Goal: Information Seeking & Learning: Learn about a topic

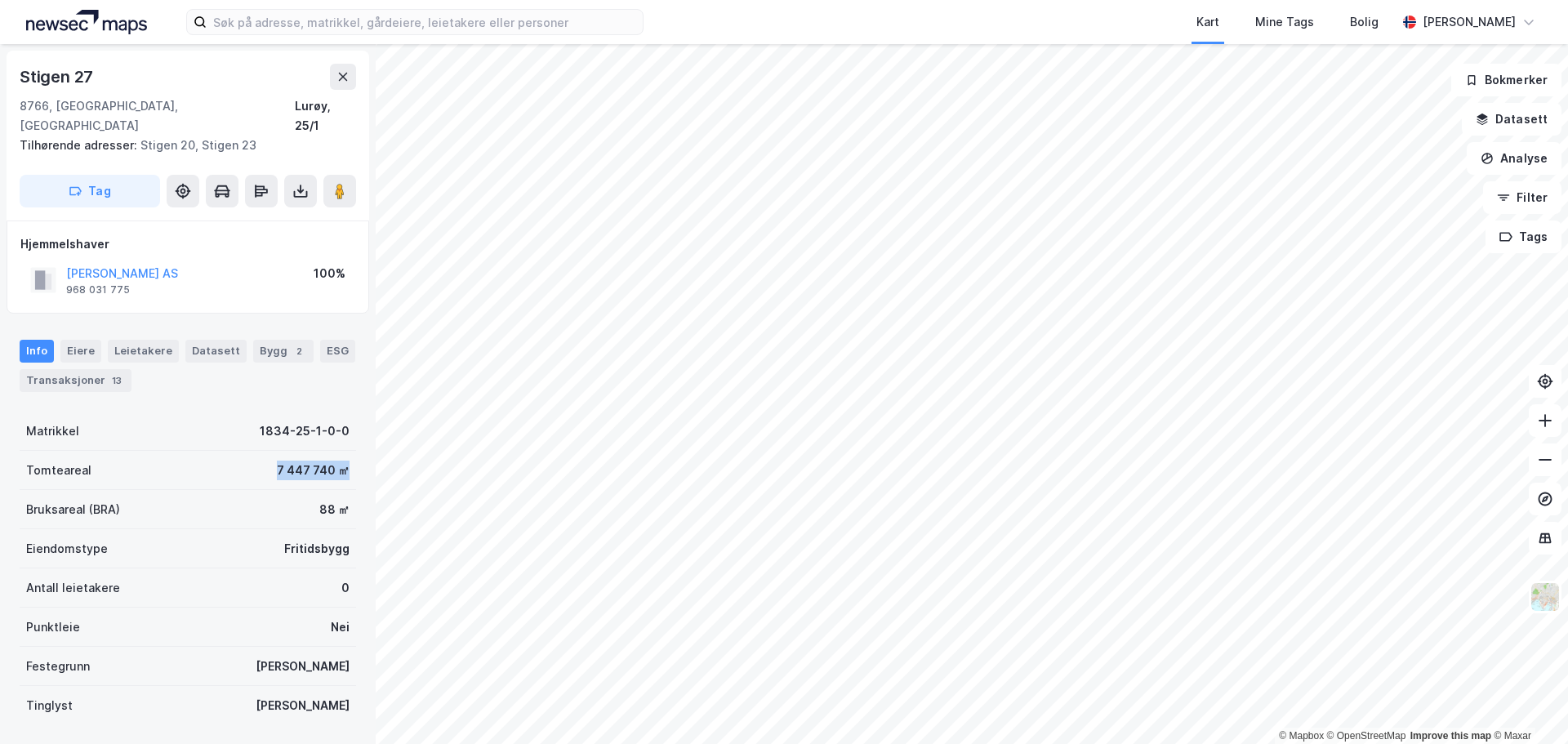
drag, startPoint x: 304, startPoint y: 454, endPoint x: 333, endPoint y: 455, distance: 29.0
click at [333, 455] on div "Tomteareal 7 447 740 ㎡" at bounding box center [187, 470] width 336 height 39
copy div "7 447 740 ㎡"
click at [253, 340] on div "Bygg 2" at bounding box center [283, 351] width 60 height 23
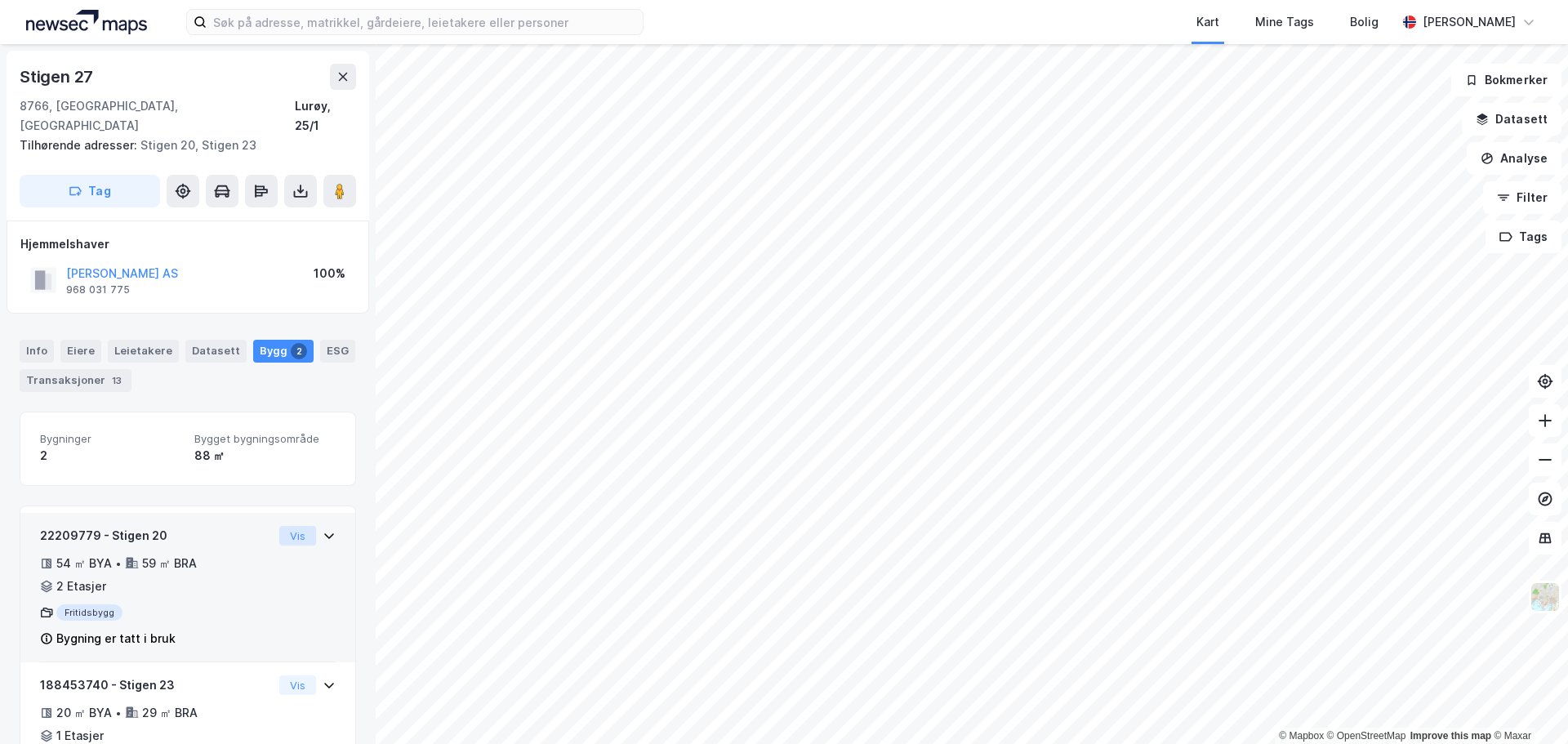
click at [284, 526] on button "Vis" at bounding box center [297, 536] width 36 height 19
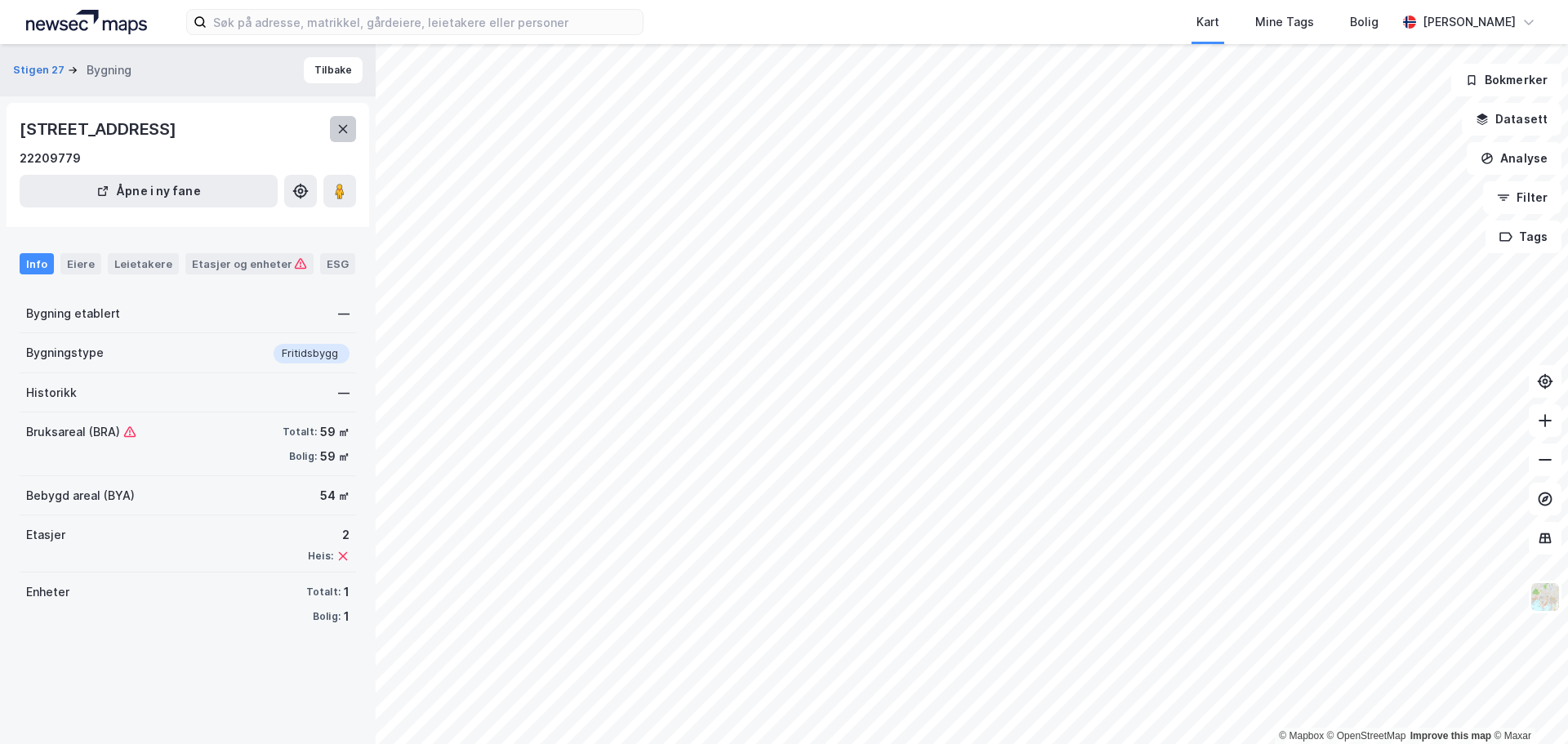
click at [330, 131] on div "Stigen 20, 8766, NORDLAND" at bounding box center [187, 129] width 336 height 26
click at [338, 125] on icon at bounding box center [342, 129] width 13 height 13
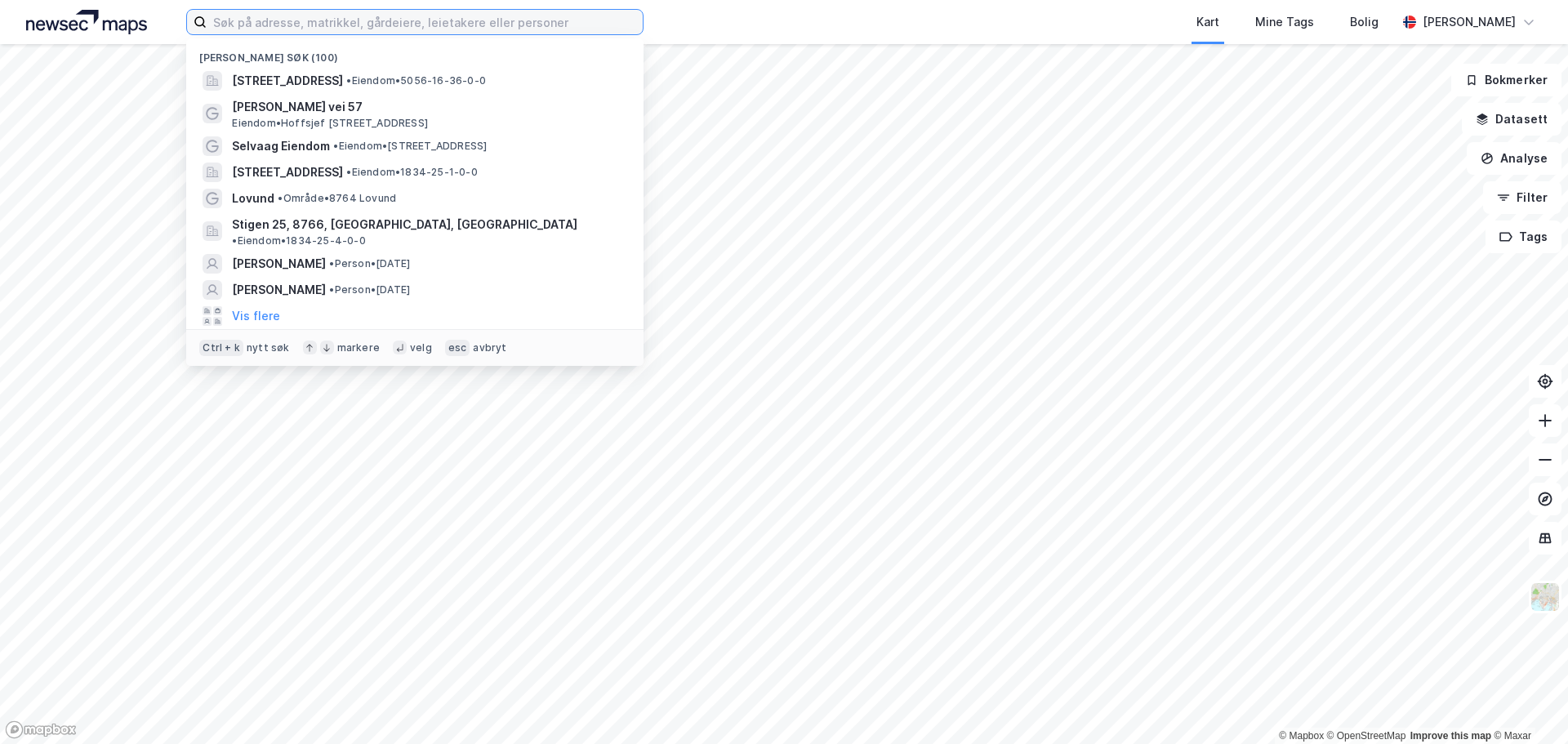
click at [305, 24] on input at bounding box center [425, 22] width 436 height 25
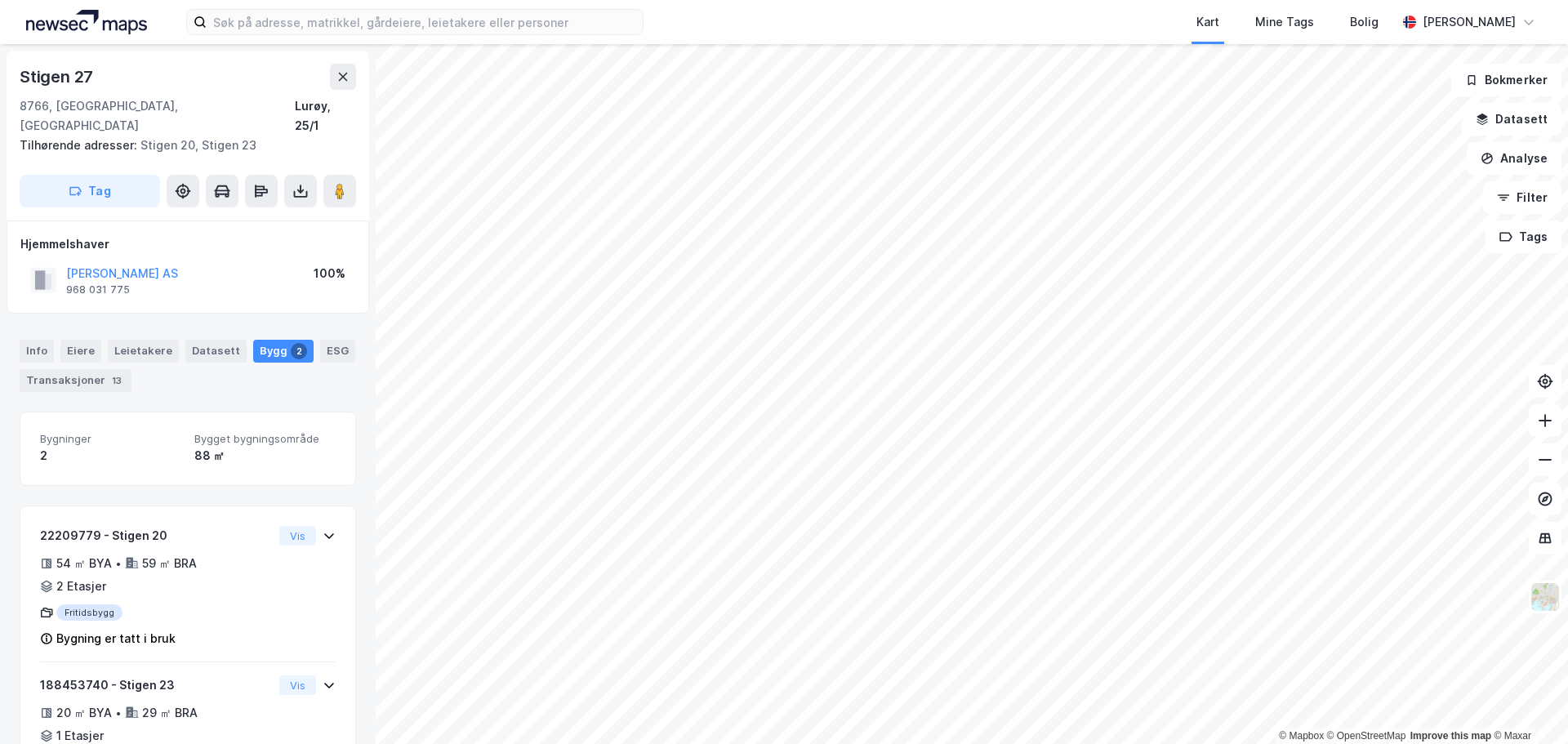
click at [264, 342] on div "Bygg 2" at bounding box center [283, 351] width 60 height 23
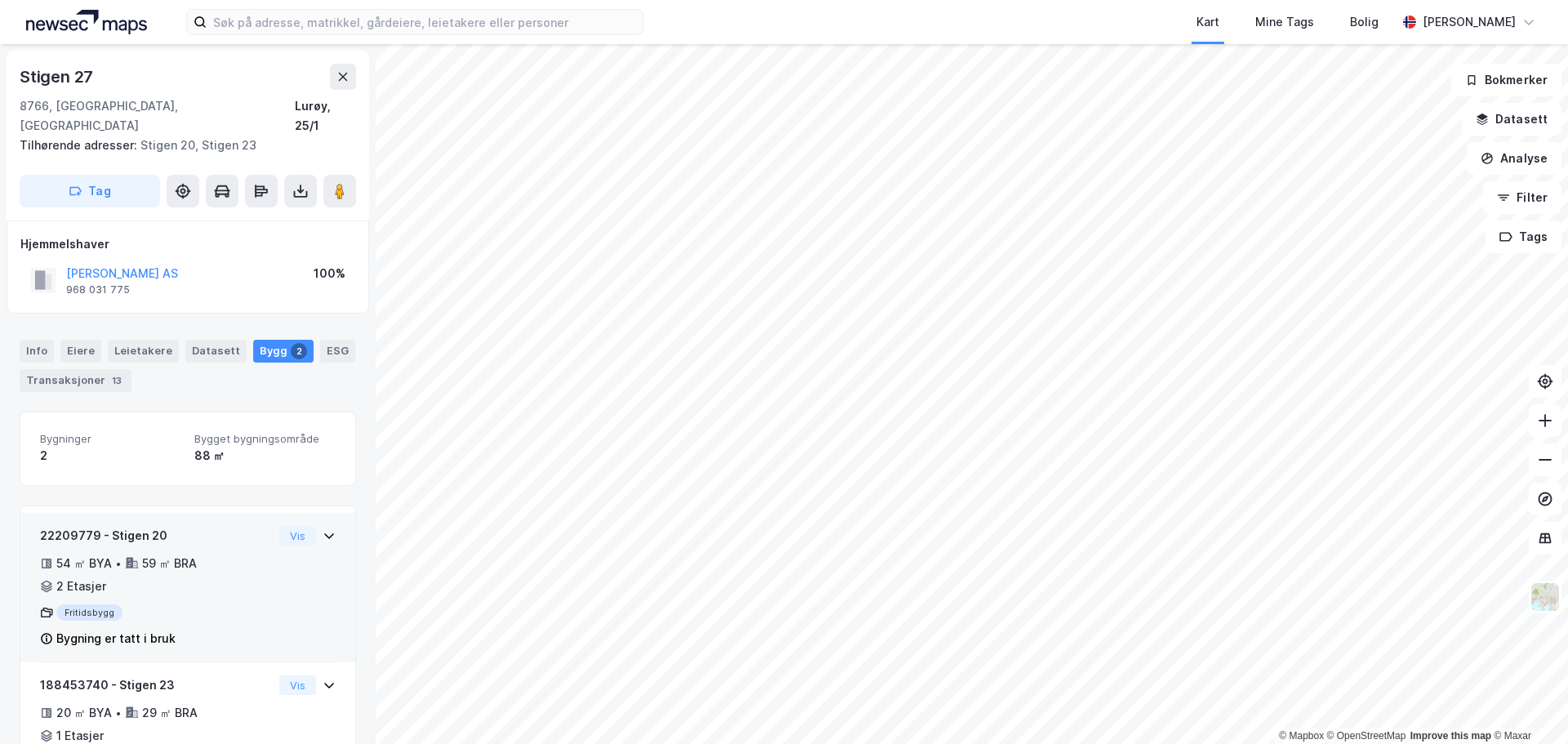
scroll to position [75, 0]
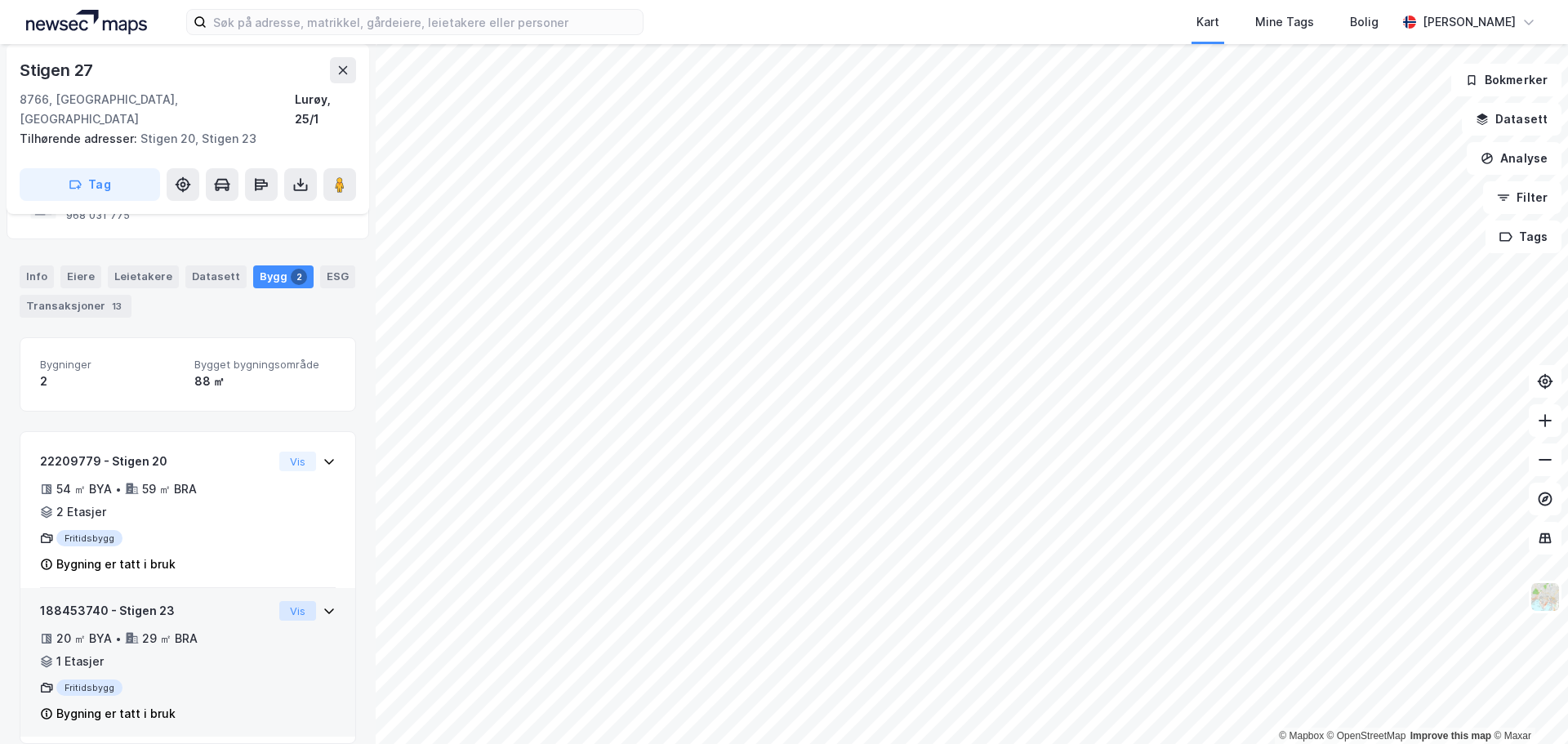
click at [283, 601] on button "Vis" at bounding box center [297, 610] width 36 height 19
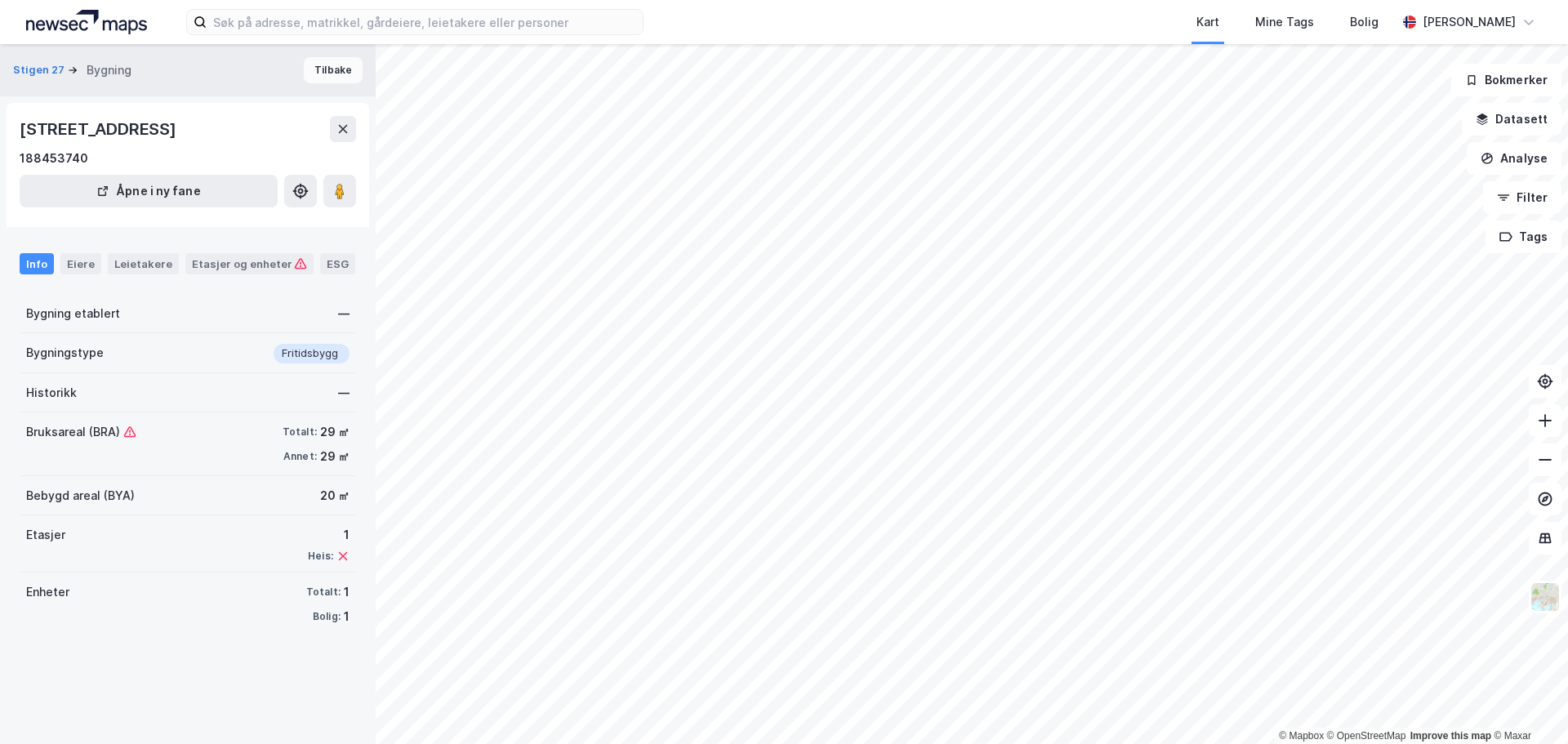
click at [325, 77] on button "Tilbake" at bounding box center [332, 69] width 58 height 26
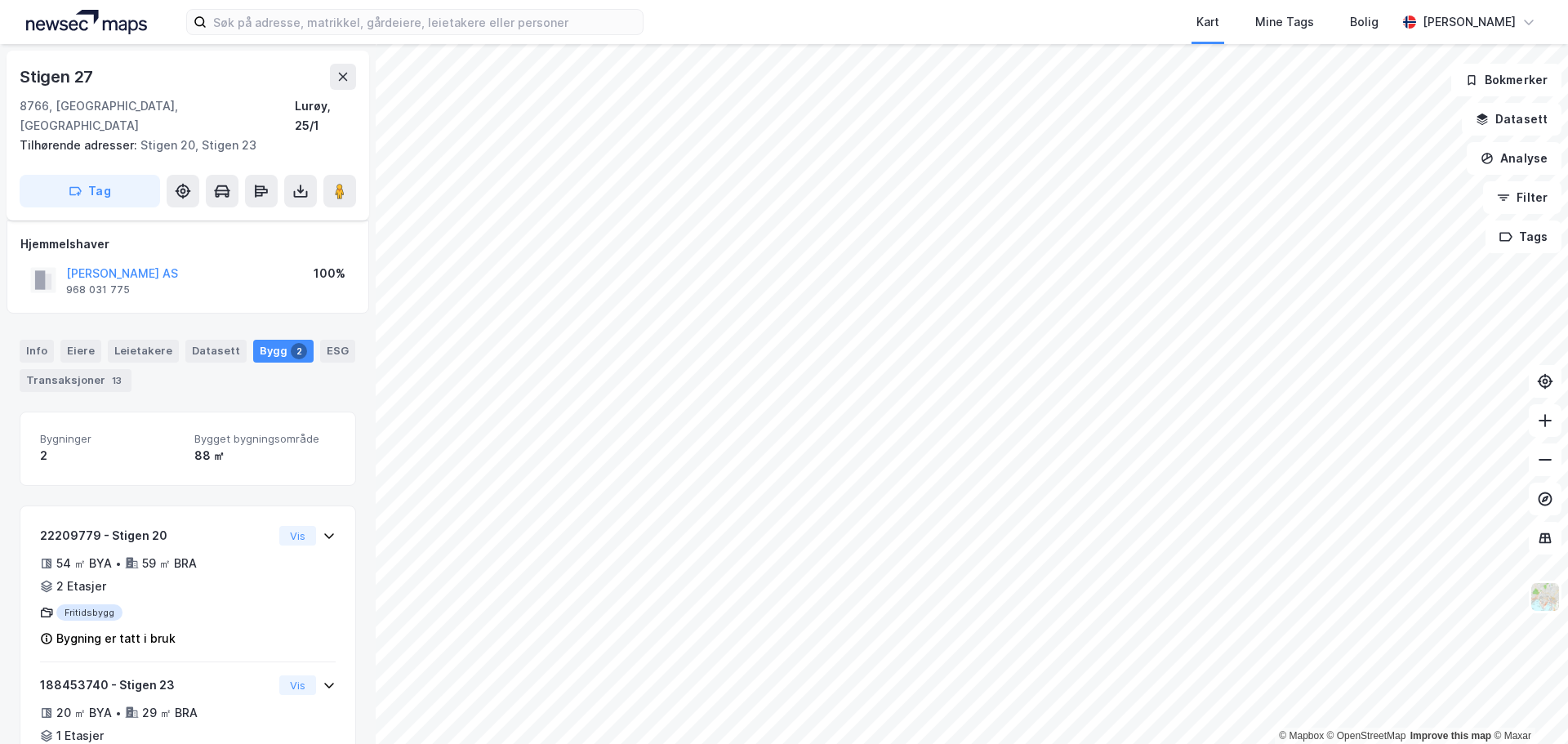
scroll to position [75, 0]
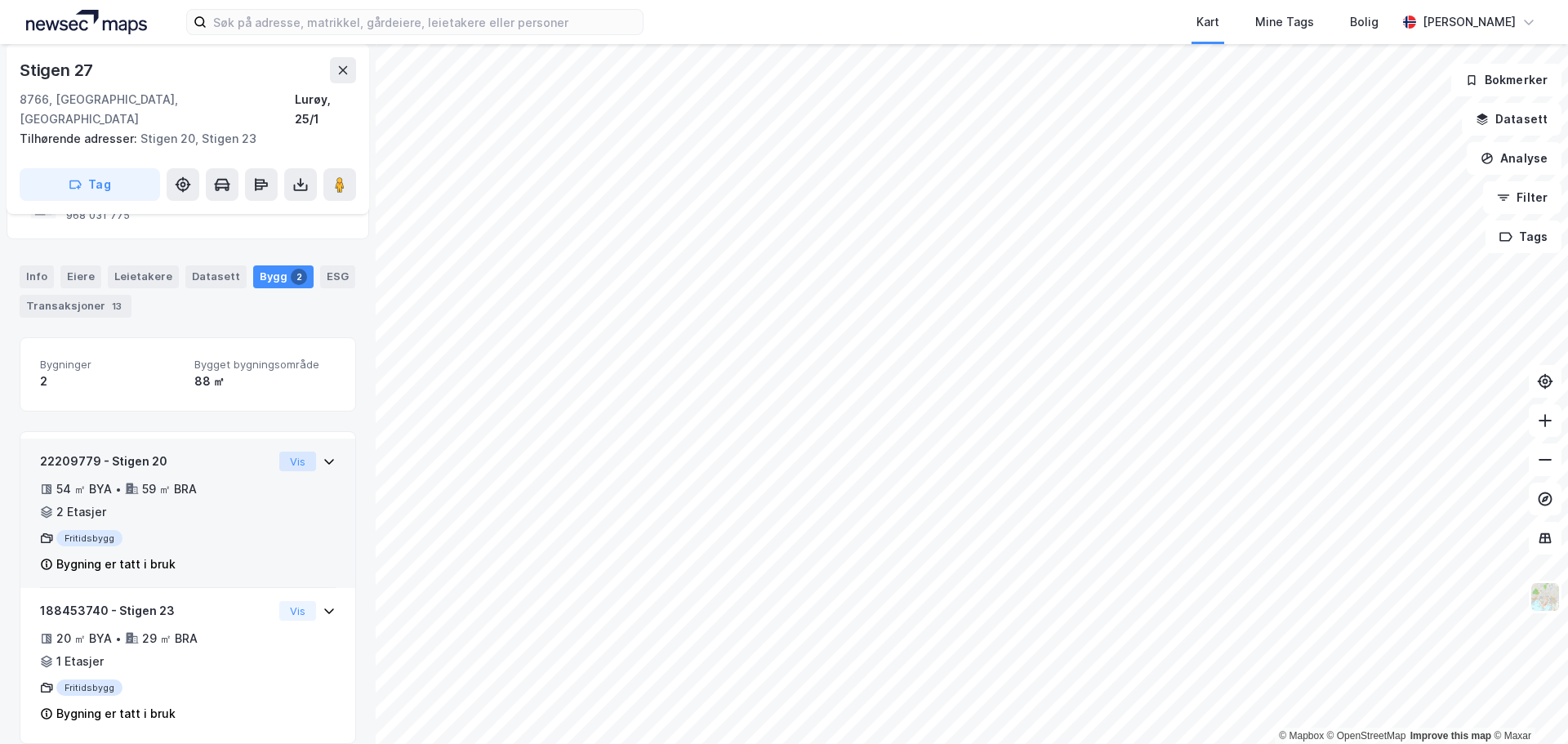
click at [289, 452] on button "Vis" at bounding box center [297, 461] width 36 height 19
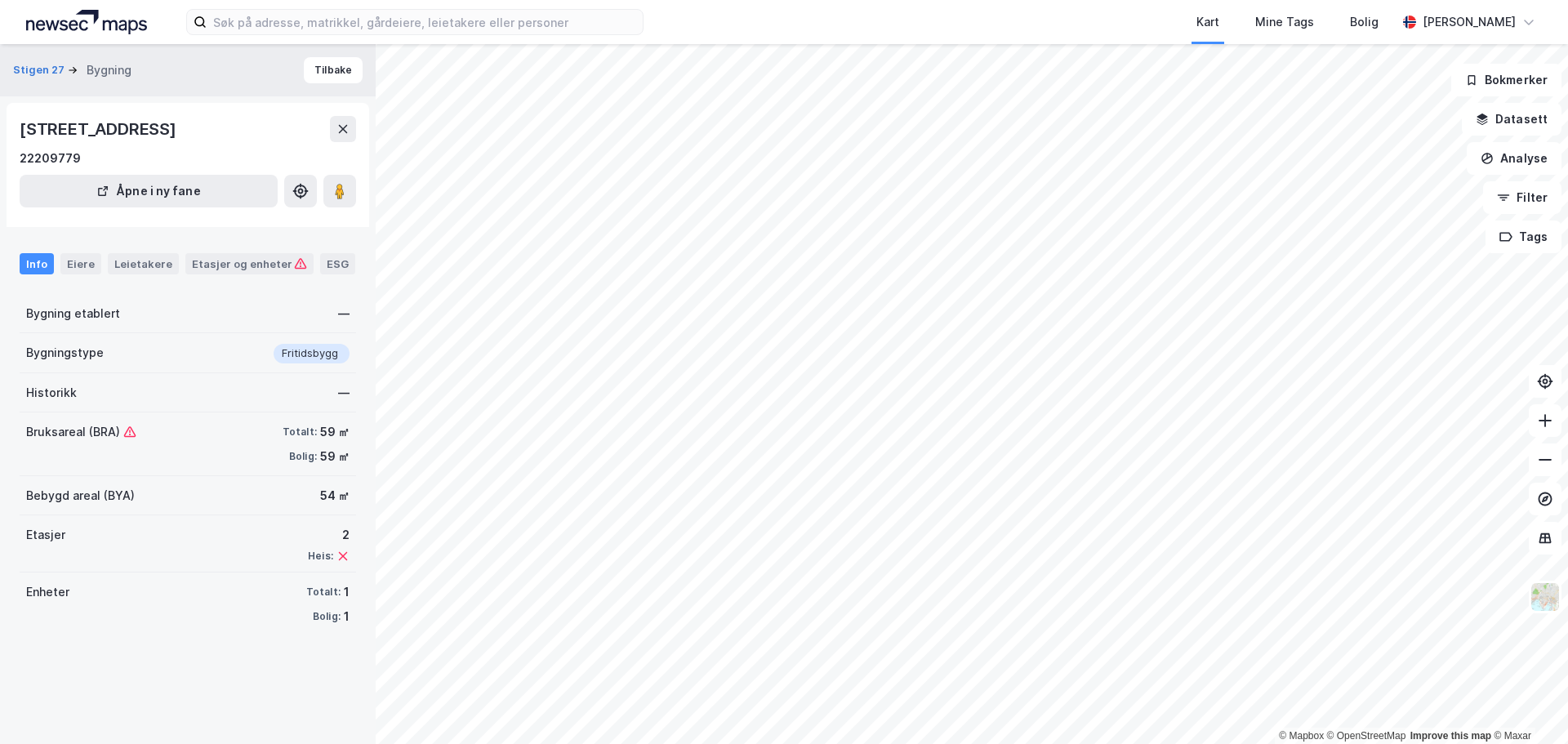
click at [225, 535] on div "Etasjer 2 Heis:" at bounding box center [187, 543] width 336 height 57
click at [238, 258] on div "Etasjer og enheter" at bounding box center [249, 264] width 115 height 14
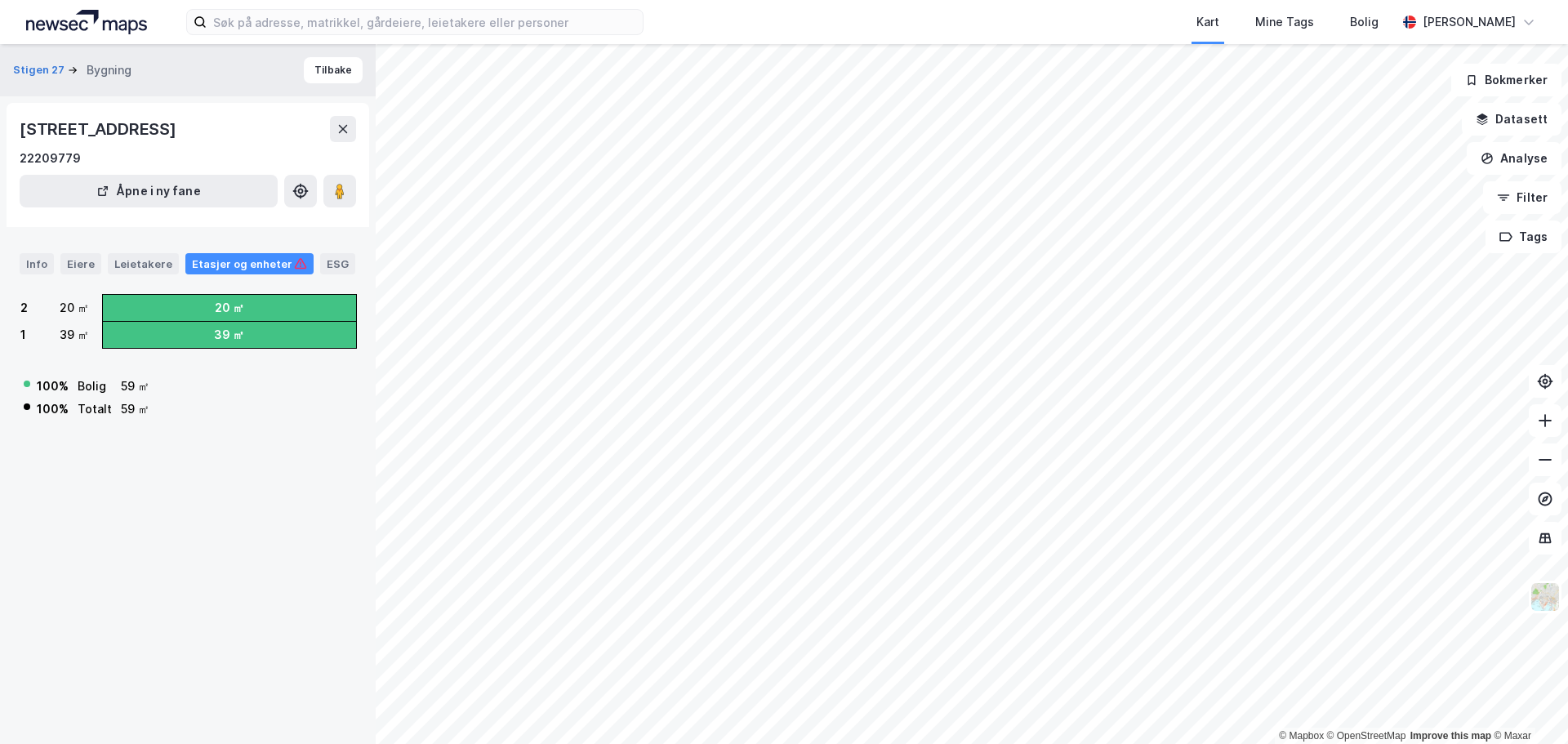
click at [58, 263] on div "Info Eiere Leietakere Etasjer og enheter ESG" at bounding box center [187, 264] width 336 height 21
click at [42, 262] on div "Info" at bounding box center [36, 264] width 34 height 21
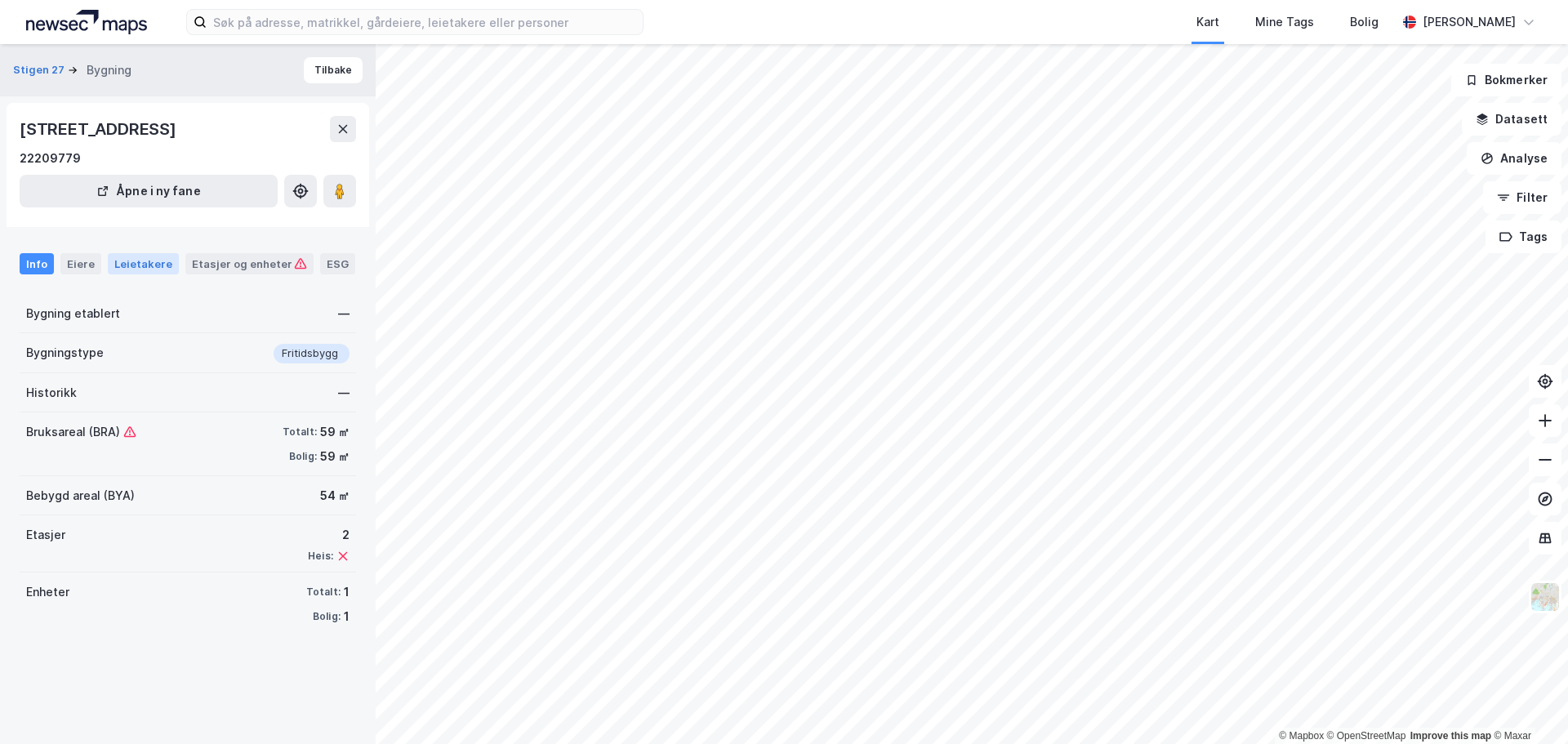
click at [132, 258] on div "Leietakere" at bounding box center [143, 264] width 71 height 21
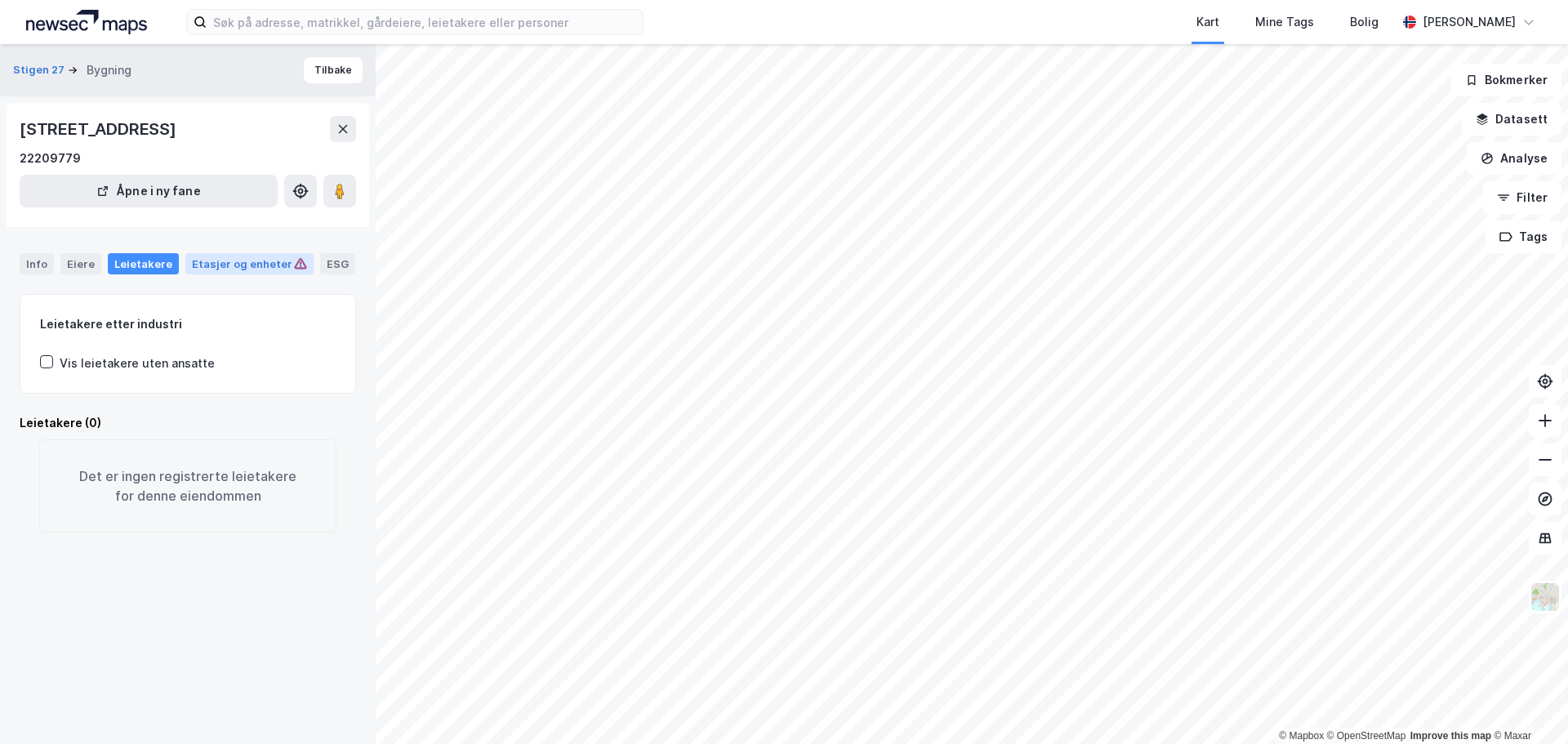
click at [192, 259] on div "Etasjer og enheter" at bounding box center [249, 264] width 115 height 14
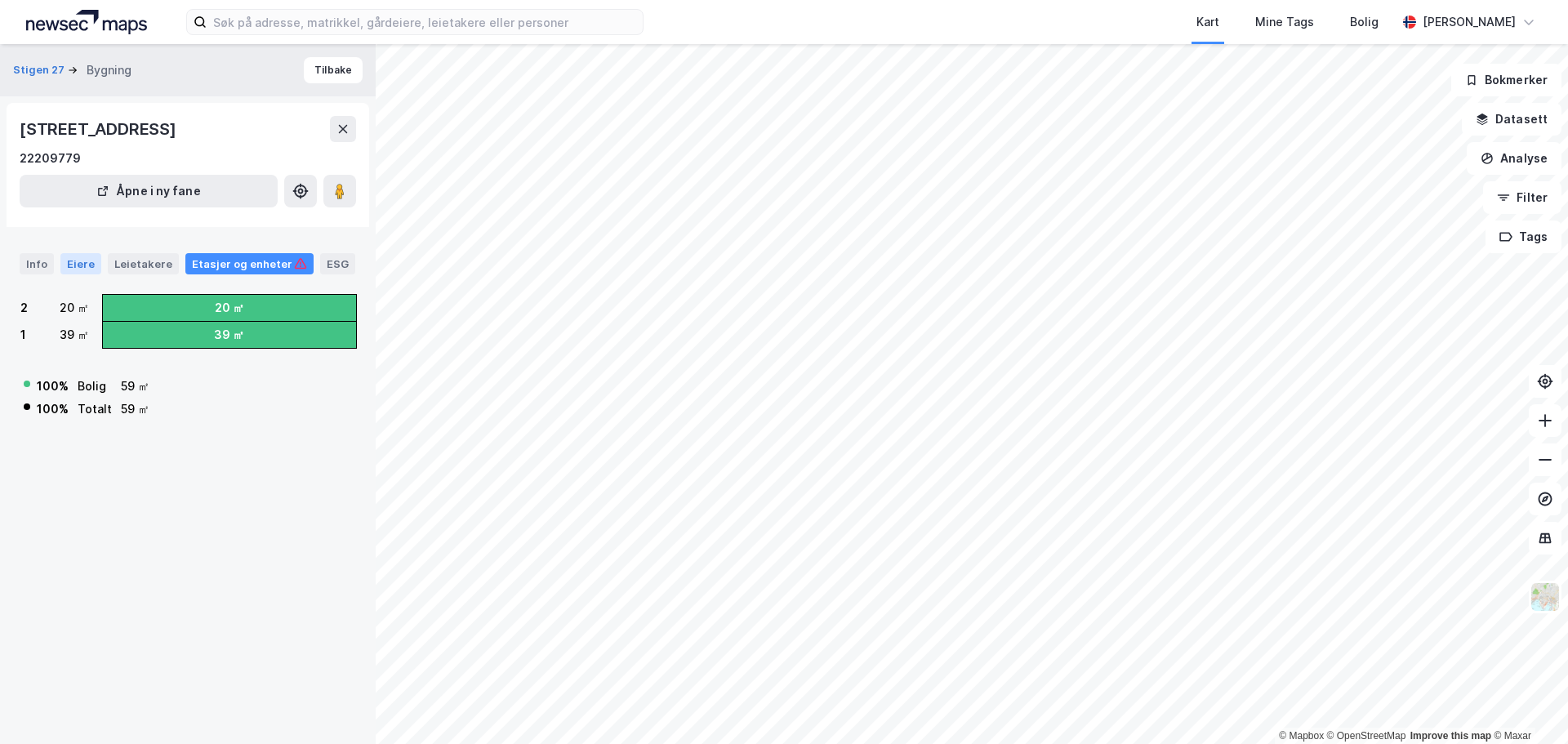
click at [79, 258] on div "Eiere" at bounding box center [81, 264] width 41 height 21
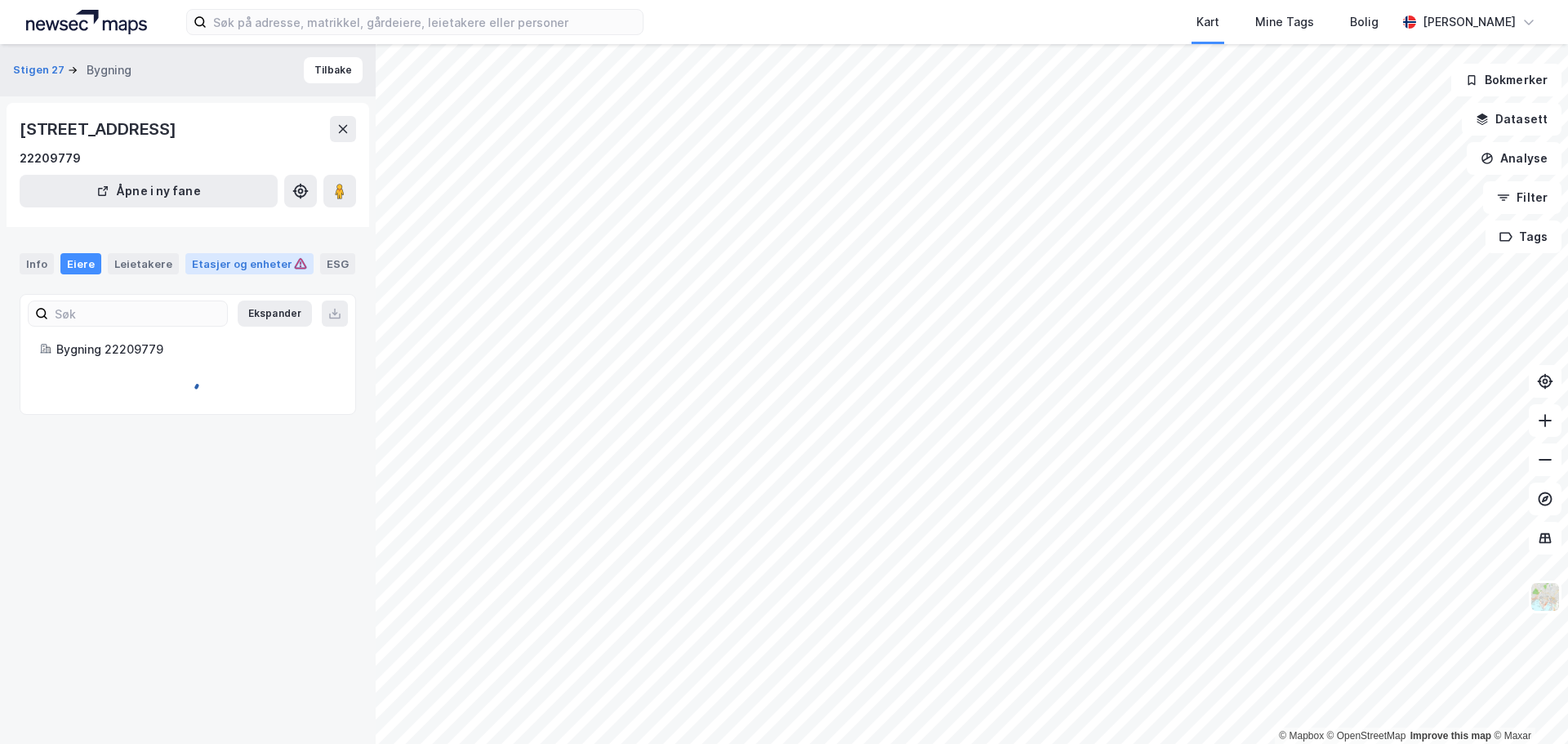
click at [192, 261] on div "Etasjer og enheter" at bounding box center [249, 264] width 115 height 14
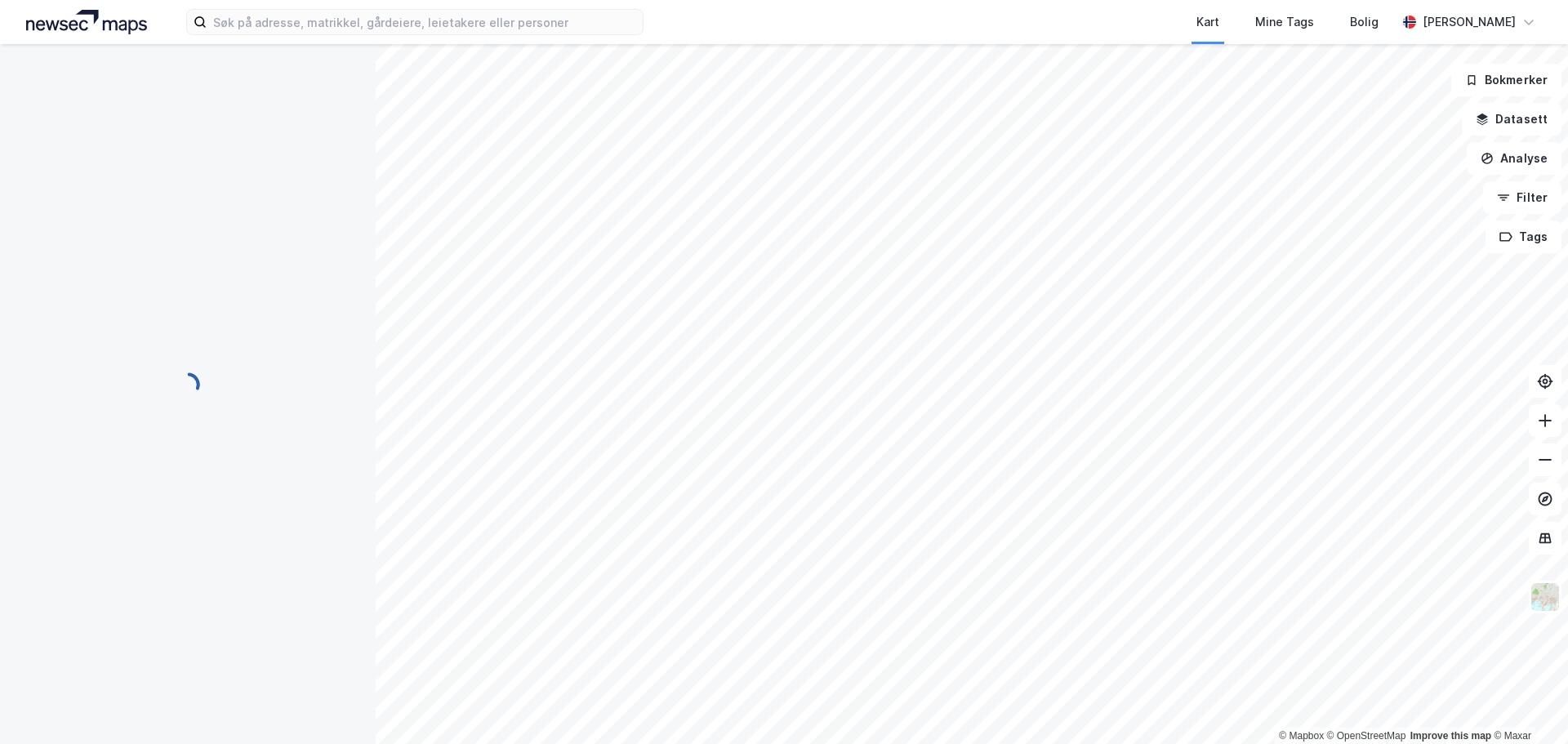
scroll to position [75, 0]
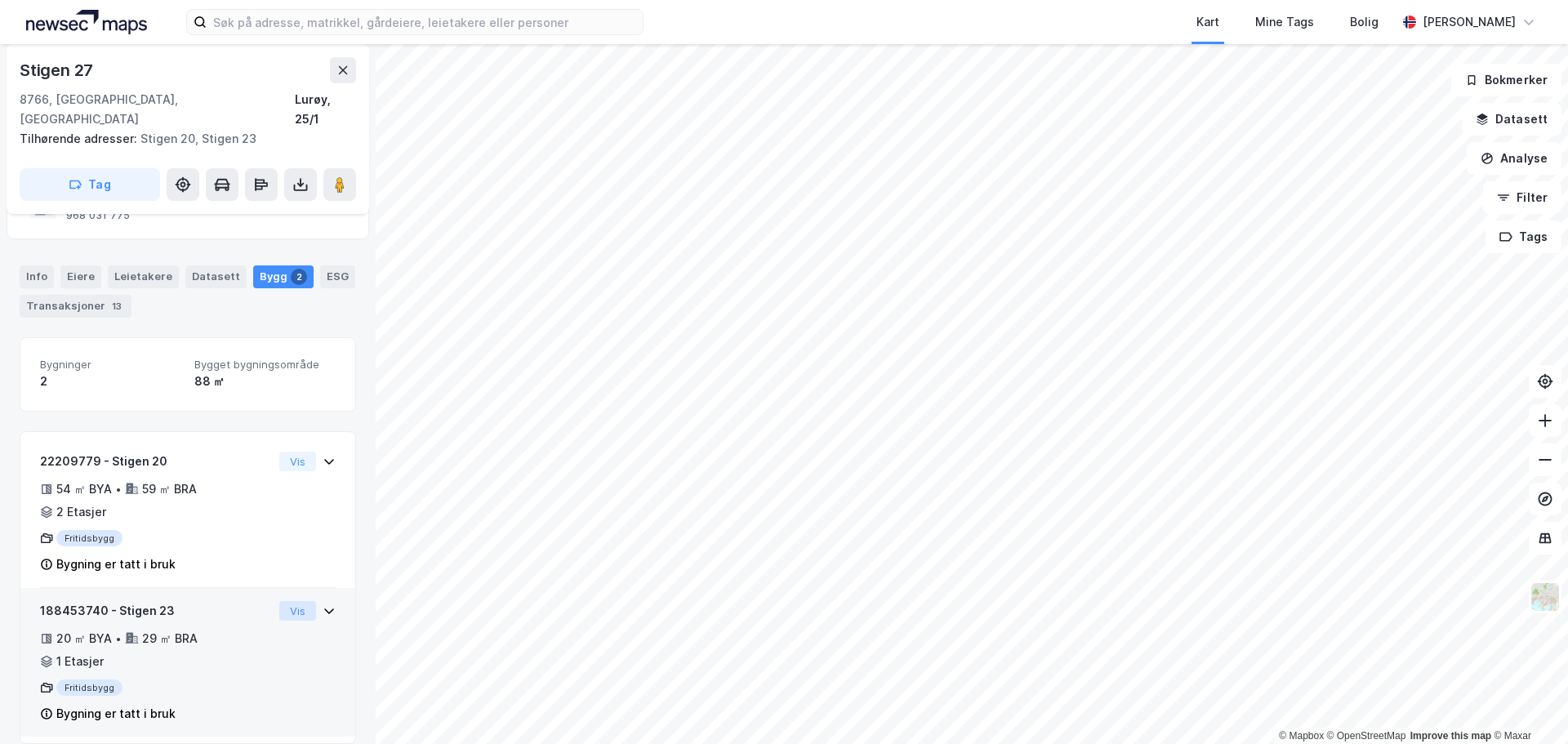
click at [292, 601] on button "Vis" at bounding box center [297, 610] width 36 height 19
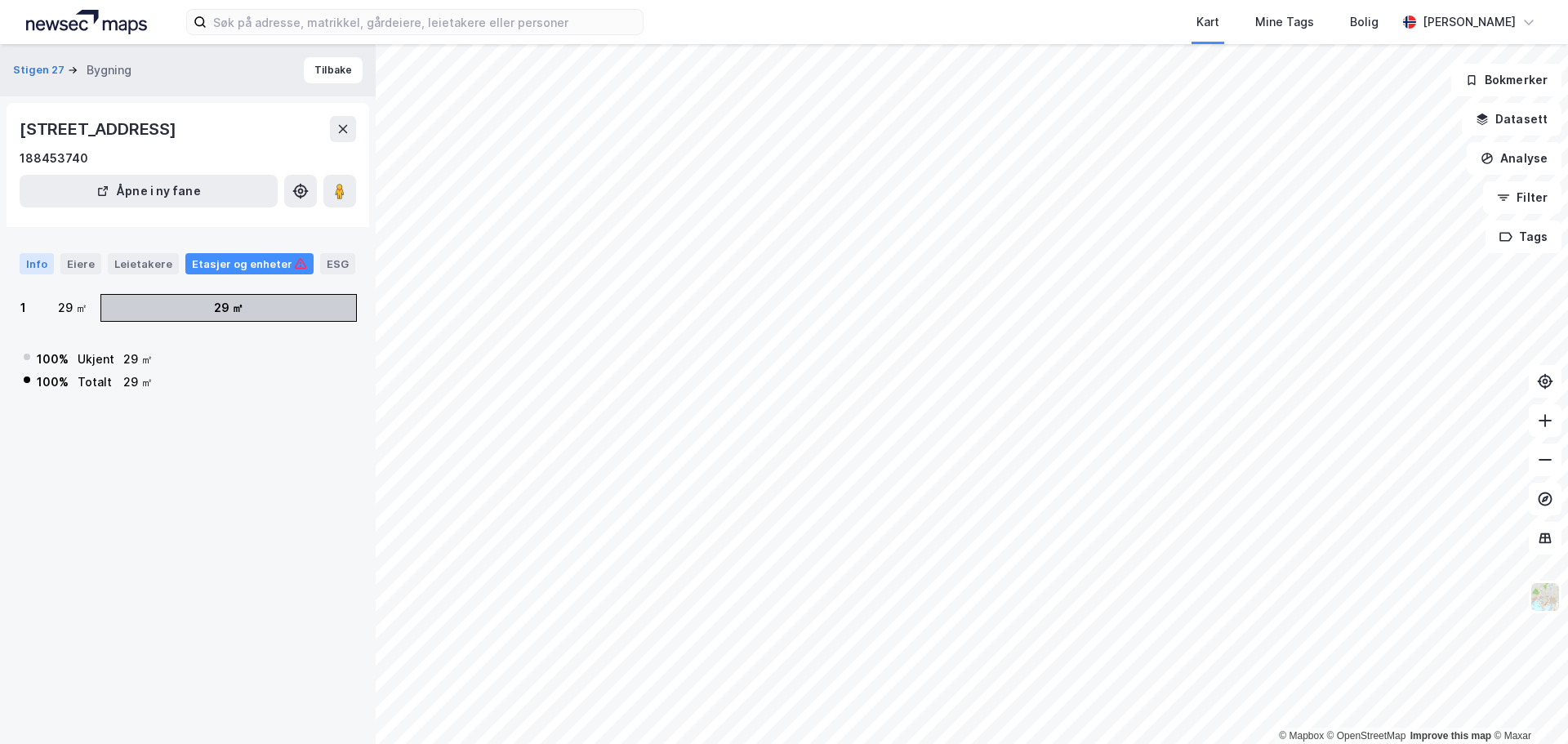
click at [39, 264] on div "Info" at bounding box center [36, 264] width 34 height 21
